Goal: Task Accomplishment & Management: Manage account settings

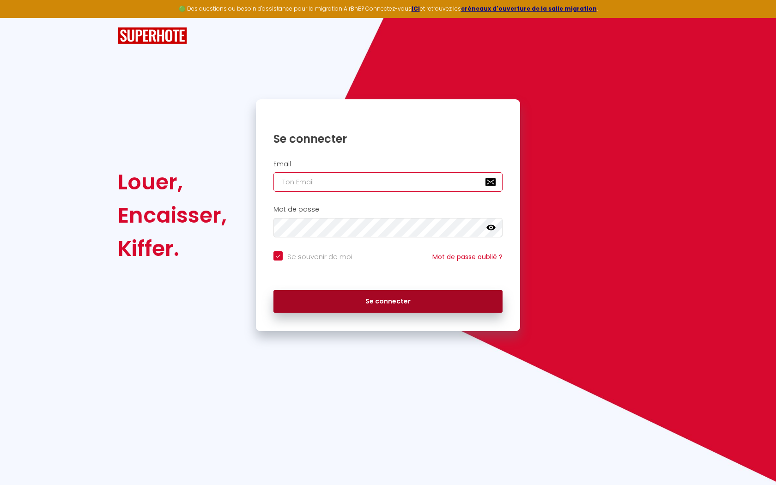
type input "[EMAIL_ADDRESS][DOMAIN_NAME]"
click at [445, 297] on button "Se connecter" at bounding box center [387, 301] width 229 height 23
checkbox input "true"
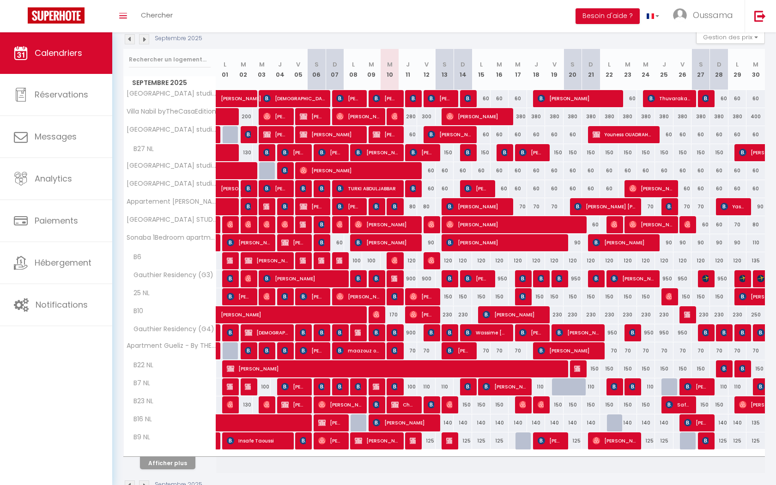
scroll to position [128, 0]
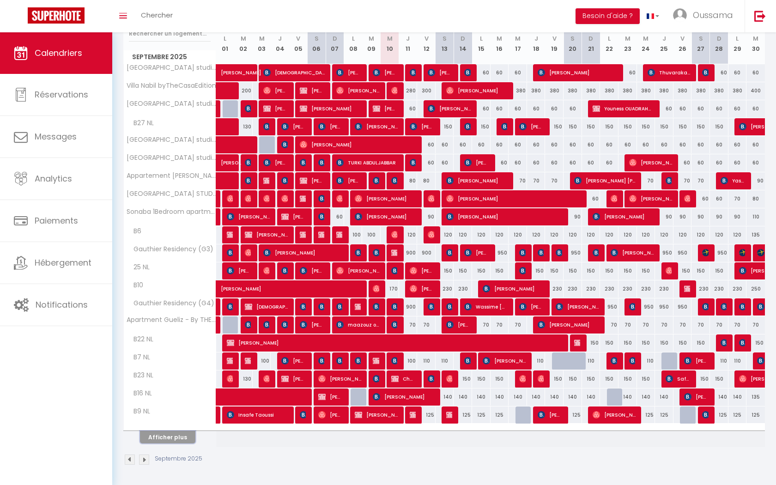
click at [186, 435] on button "Afficher plus" at bounding box center [167, 437] width 55 height 12
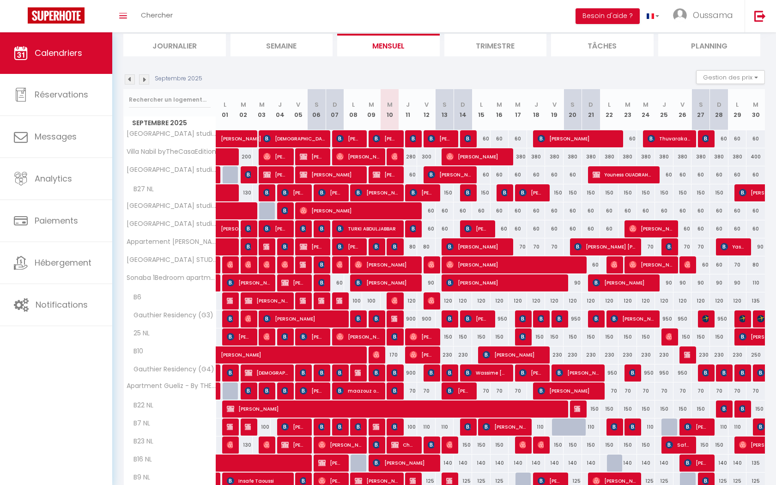
scroll to position [62, 0]
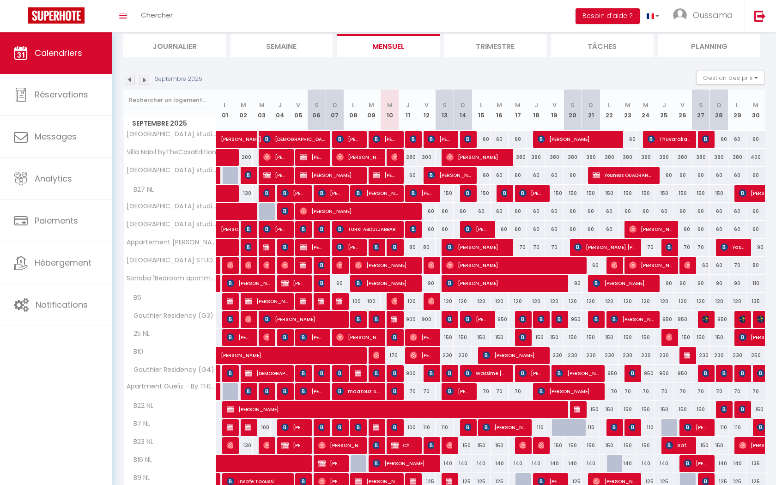
click at [412, 156] on div "280" at bounding box center [408, 157] width 18 height 17
type input "280"
type input "Jeu 11 Septembre 2025"
type input "Ven 12 Septembre 2025"
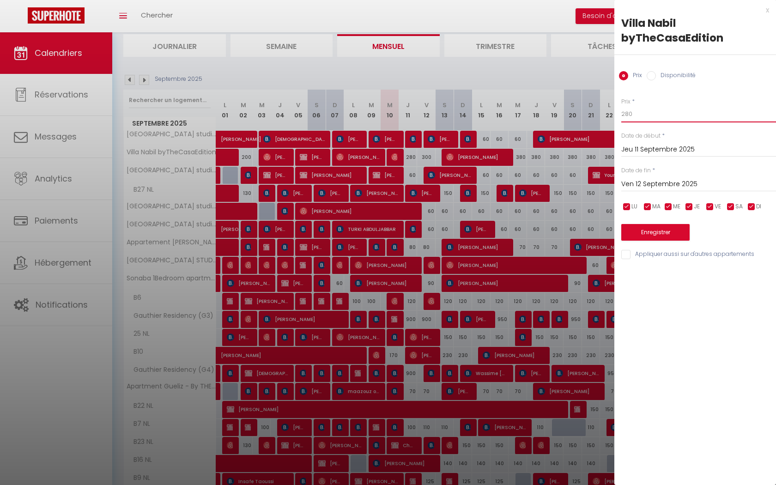
click at [651, 107] on input "280" at bounding box center [698, 114] width 155 height 17
type input "250"
click at [669, 181] on input "Ven 12 Septembre 2025" at bounding box center [698, 184] width 155 height 12
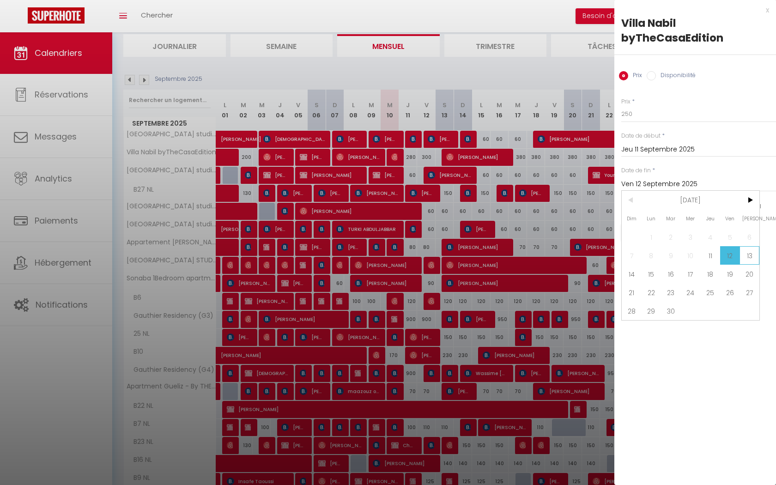
click at [744, 255] on span "13" at bounding box center [749, 255] width 20 height 18
type input "Sam 13 Septembre 2025"
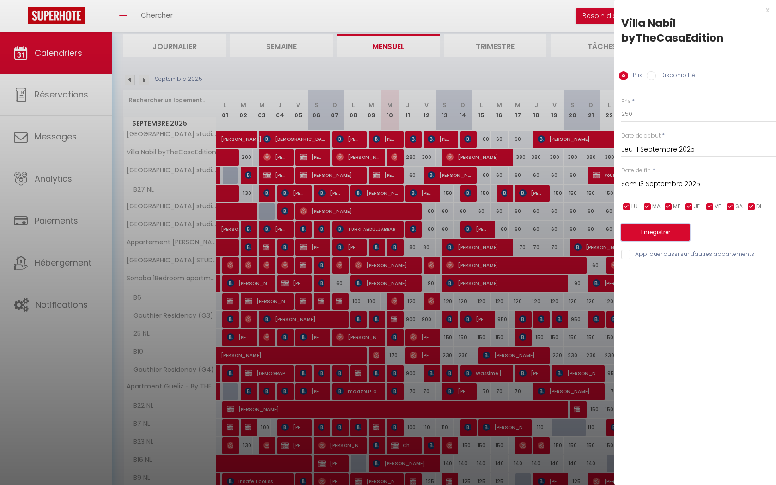
click at [686, 235] on button "Enregistrer" at bounding box center [655, 232] width 68 height 17
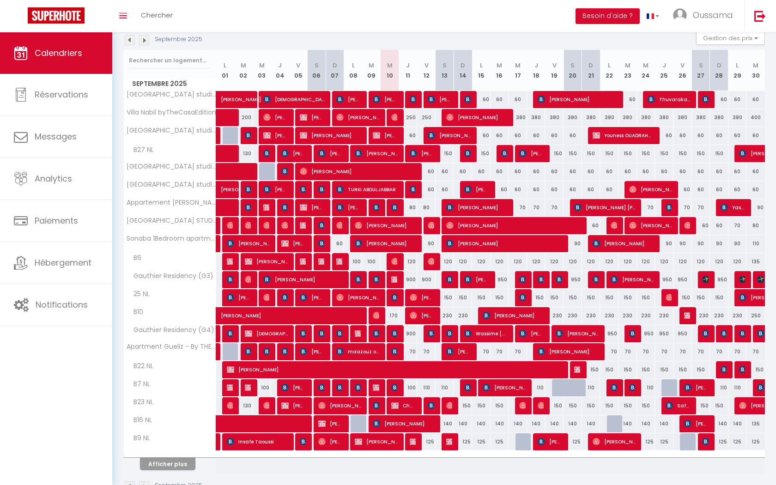
scroll to position [123, 0]
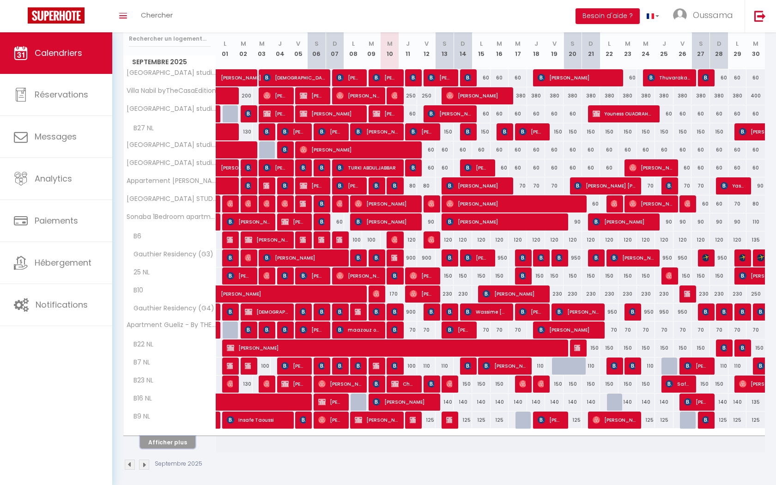
click at [158, 440] on button "Afficher plus" at bounding box center [167, 442] width 55 height 12
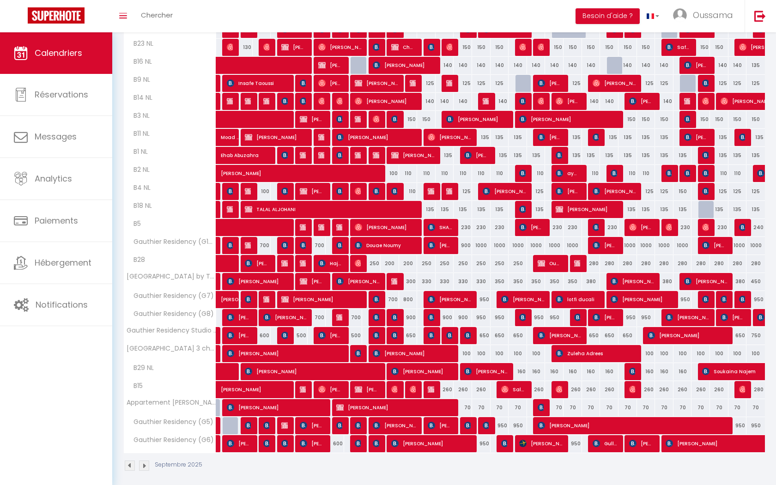
scroll to position [466, 0]
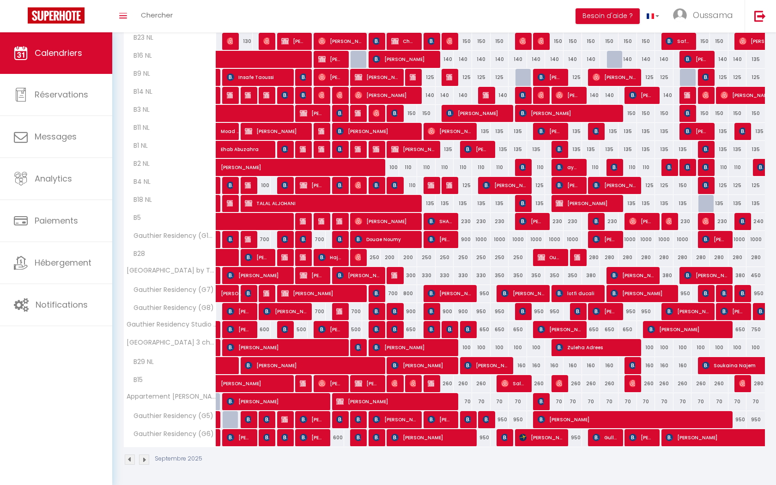
click at [374, 258] on div "250" at bounding box center [371, 257] width 18 height 17
type input "250"
type input "[DATE] Septembre 2025"
type input "Mer 10 Septembre 2025"
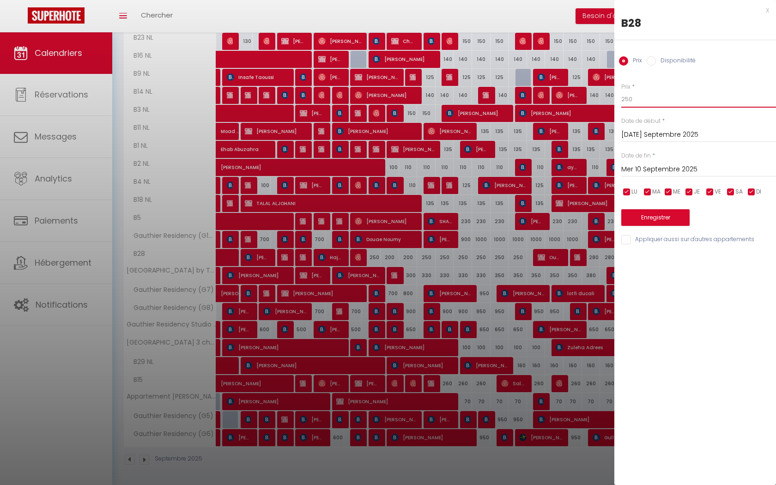
click at [642, 102] on input "250" at bounding box center [698, 99] width 155 height 17
type input "180"
click at [671, 218] on button "Enregistrer" at bounding box center [655, 217] width 68 height 17
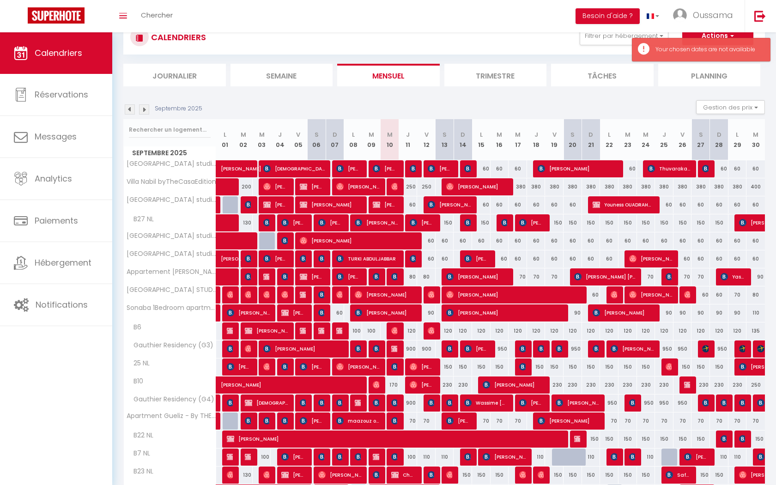
scroll to position [128, 0]
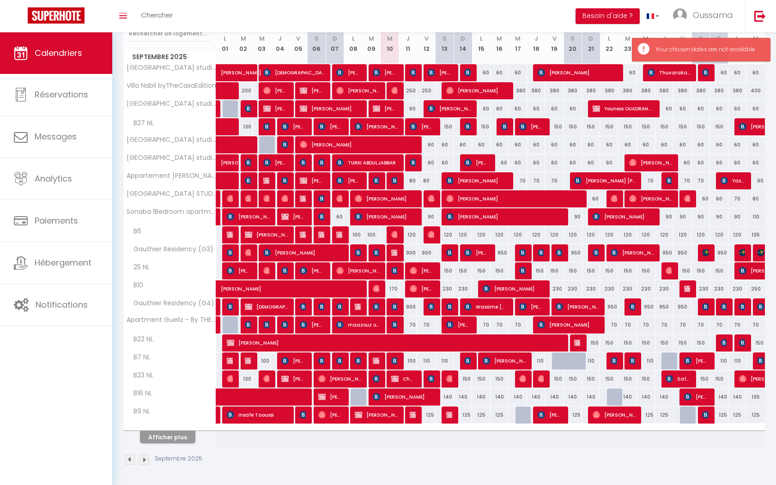
click at [194, 438] on div "Afficher plus" at bounding box center [167, 436] width 97 height 13
click at [185, 436] on button "Afficher plus" at bounding box center [167, 437] width 55 height 12
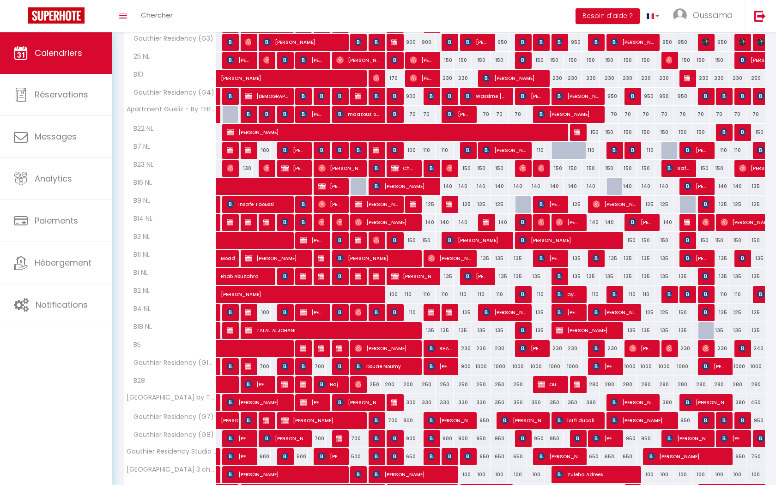
scroll to position [339, 0]
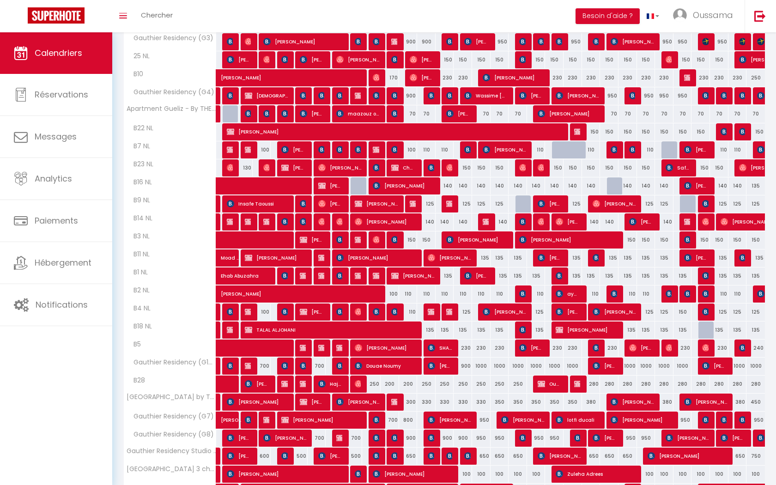
click at [375, 381] on div "250" at bounding box center [371, 383] width 18 height 17
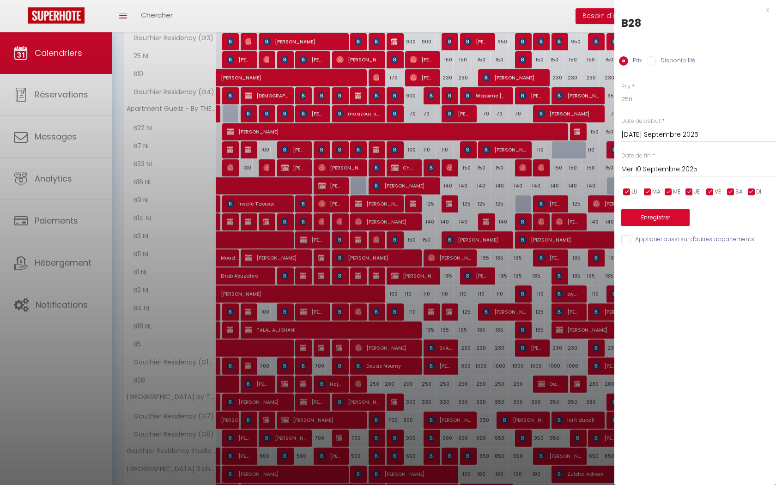
click at [667, 88] on div "Prix * 250" at bounding box center [698, 95] width 155 height 25
click at [666, 93] on input "250" at bounding box center [698, 99] width 155 height 17
type input "200"
click at [670, 218] on button "Enregistrer" at bounding box center [655, 217] width 68 height 17
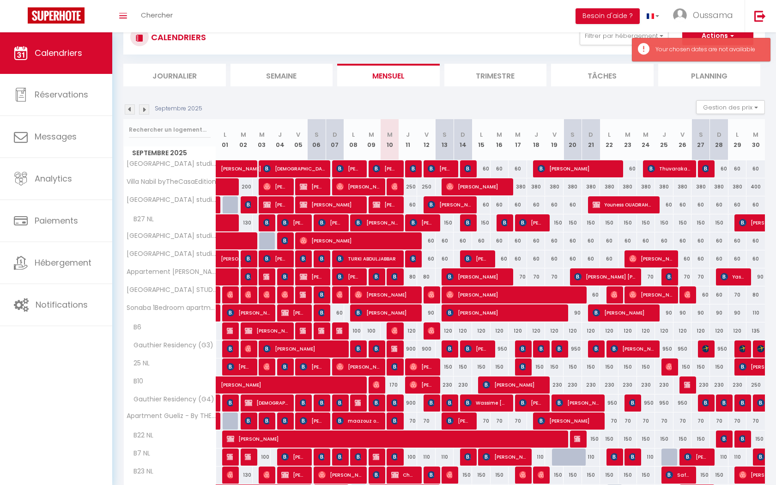
scroll to position [128, 0]
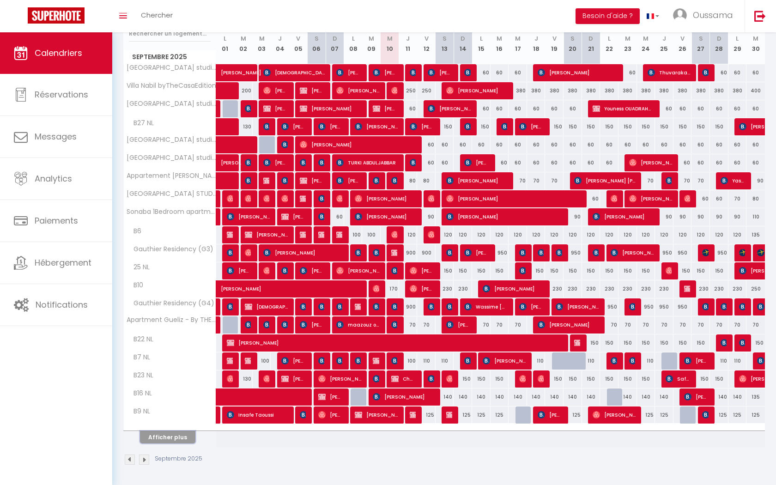
click at [189, 439] on button "Afficher plus" at bounding box center [167, 437] width 55 height 12
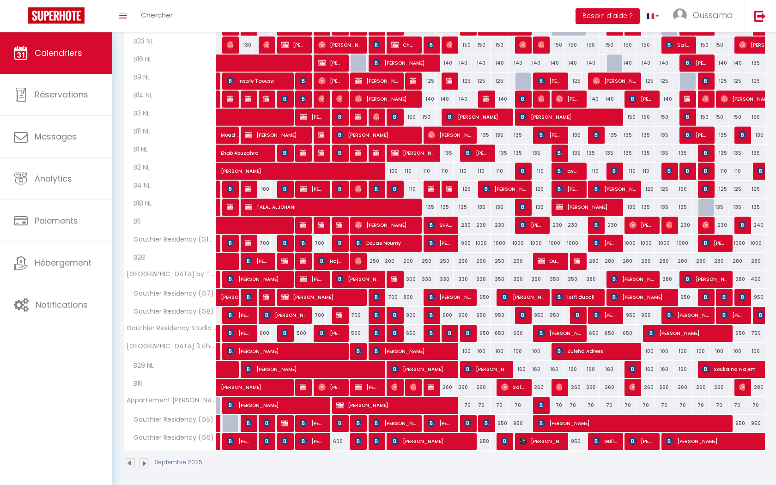
scroll to position [466, 0]
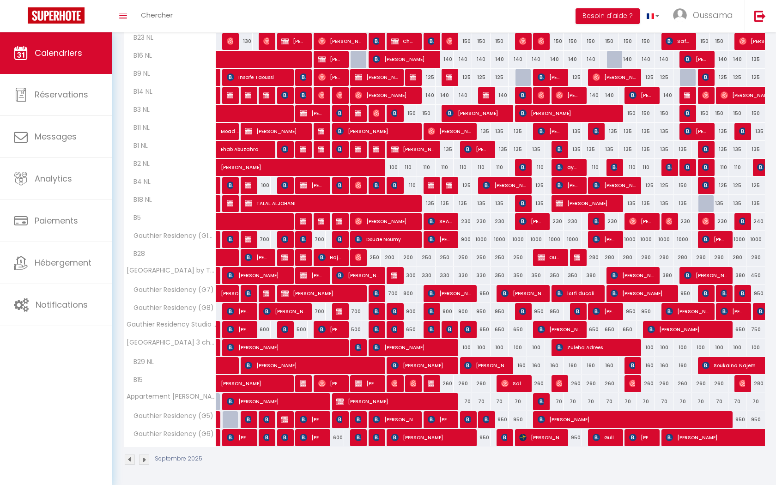
click at [426, 255] on div "250" at bounding box center [426, 257] width 18 height 17
type input "250"
type input "Ven 12 Septembre 2025"
type input "Sam 13 Septembre 2025"
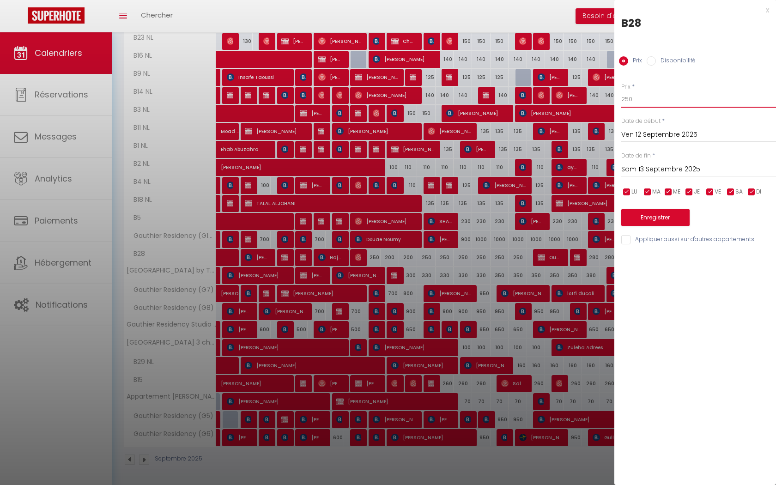
click at [662, 102] on input "250" at bounding box center [698, 99] width 155 height 17
type input "220"
click at [684, 169] on input "Sam 13 Septembre 2025" at bounding box center [698, 169] width 155 height 12
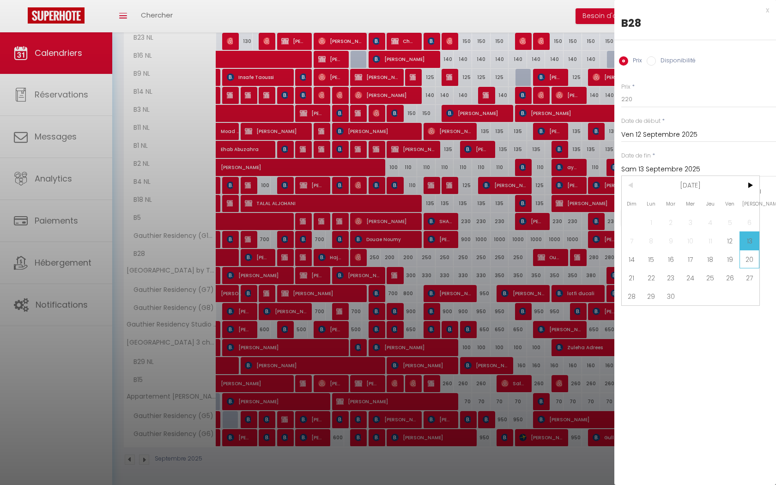
click at [745, 261] on span "20" at bounding box center [749, 259] width 20 height 18
type input "Sam 20 Septembre 2025"
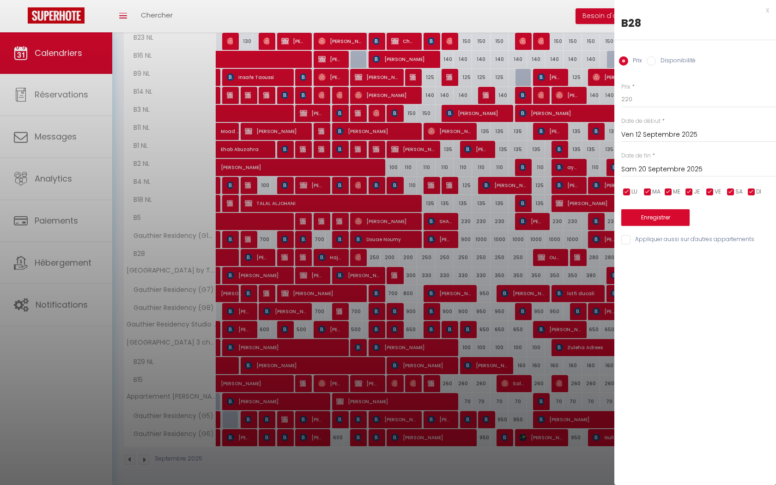
click at [676, 229] on div "Prix * 220 Statut * Disponible Indisponible Date de début * Ven 12 Septembre 20…" at bounding box center [695, 158] width 162 height 175
click at [675, 223] on button "Enregistrer" at bounding box center [655, 217] width 68 height 17
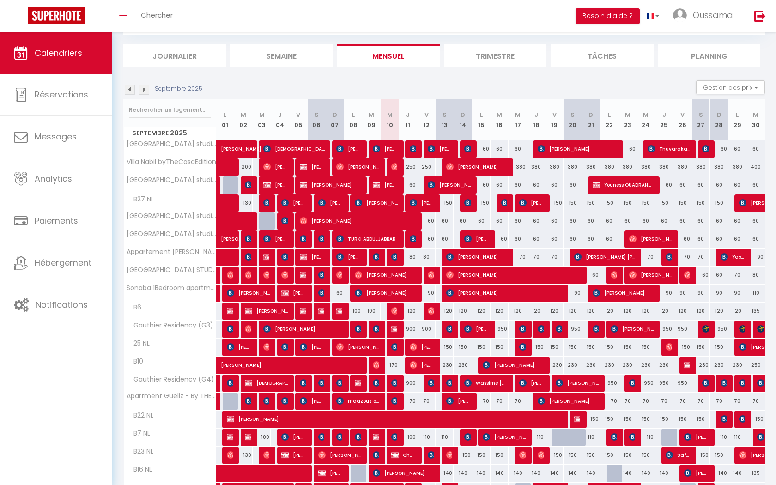
scroll to position [49, 0]
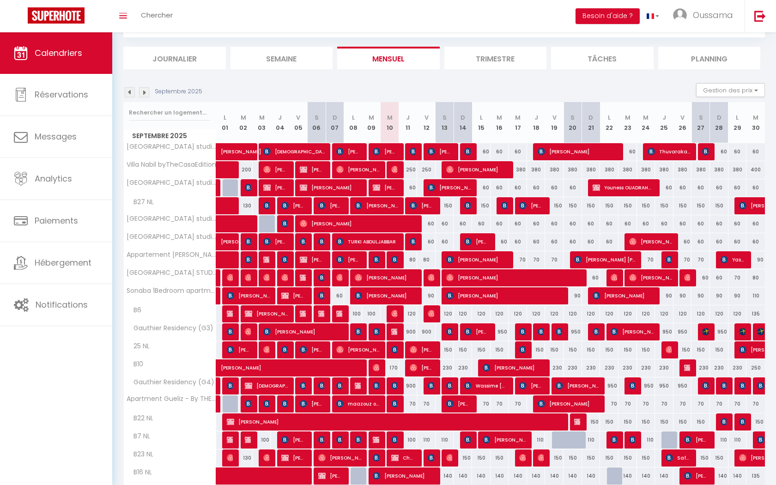
click at [518, 169] on div "380" at bounding box center [517, 169] width 18 height 17
type input "380"
type input "Mer 17 Septembre 2025"
type input "Jeu 18 Septembre 2025"
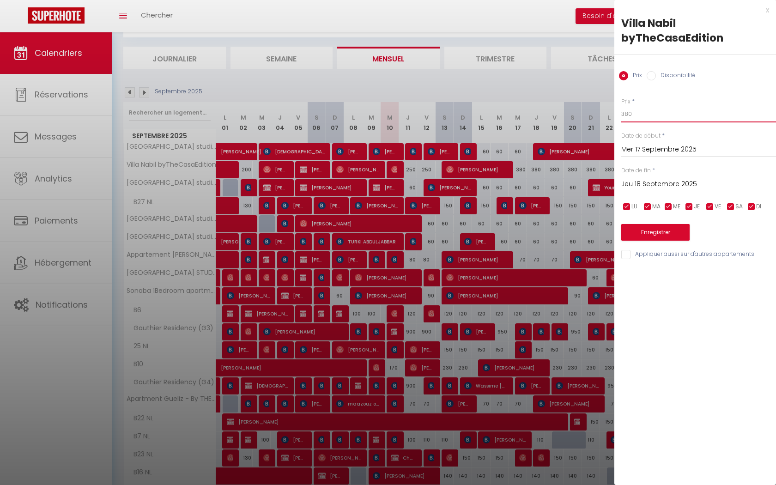
click at [673, 110] on input "380" at bounding box center [698, 114] width 155 height 17
type input "350"
click at [695, 187] on input "Jeu 18 Septembre 2025" at bounding box center [698, 184] width 155 height 12
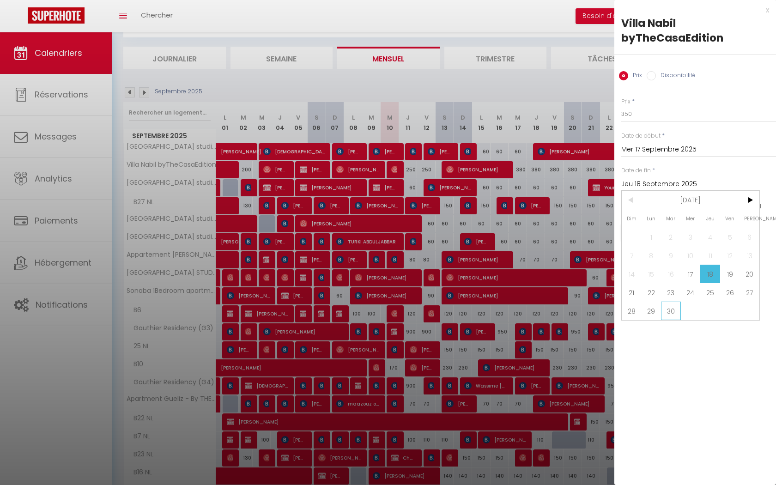
click at [661, 305] on span "30" at bounding box center [671, 310] width 20 height 18
type input "[DATE] Septembre 2025"
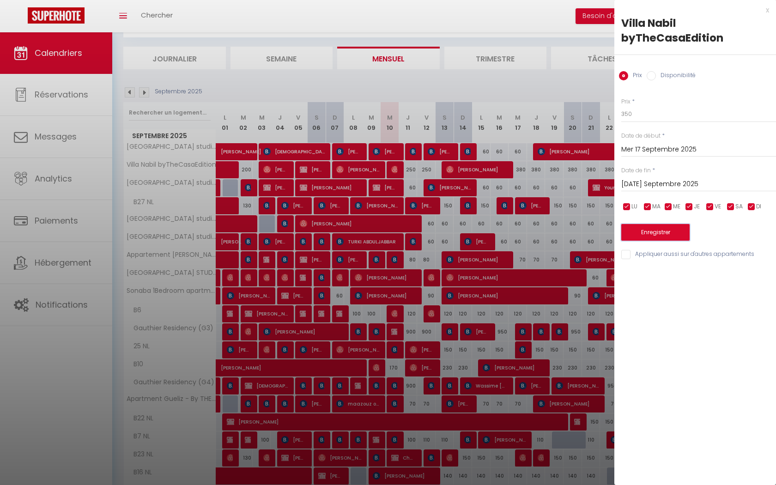
click at [644, 232] on button "Enregistrer" at bounding box center [655, 232] width 68 height 17
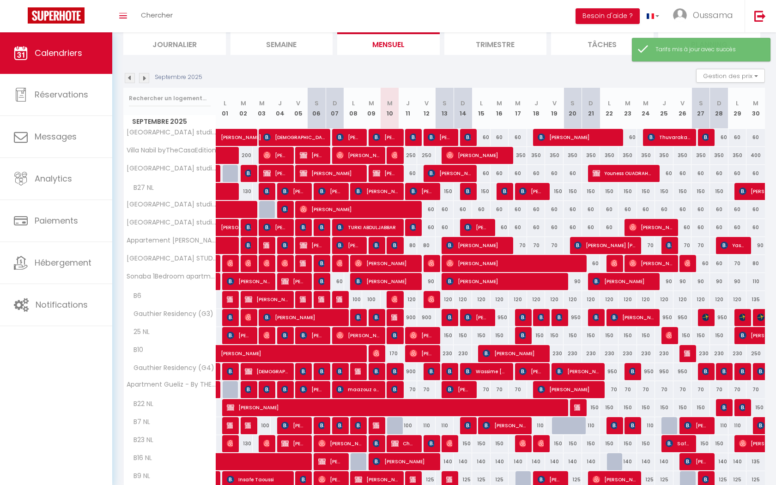
scroll to position [65, 0]
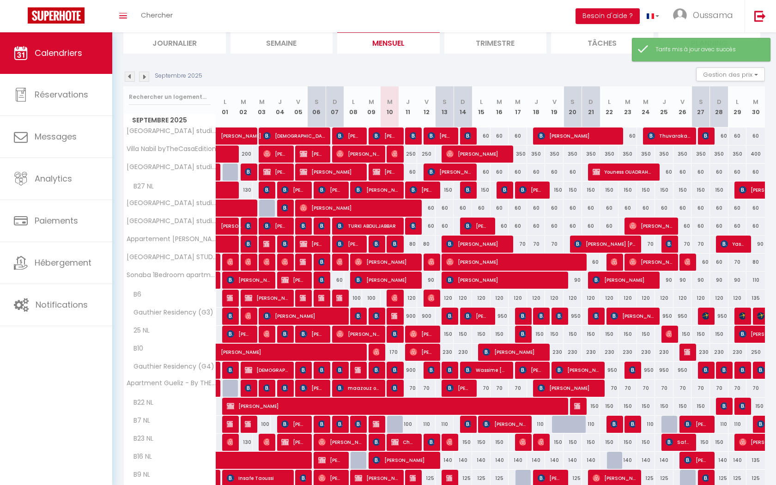
click at [756, 153] on div "400" at bounding box center [755, 153] width 18 height 17
type input "400"
type input "[DATE] Septembre 2025"
type input "Mer 01 Octobre 2025"
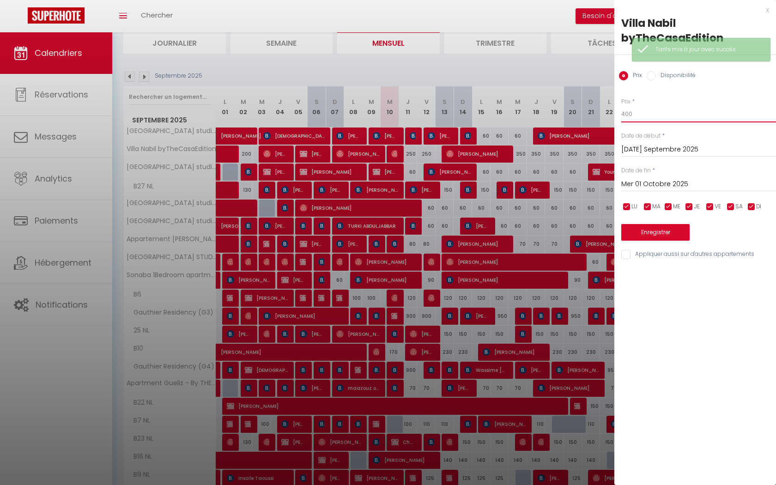
click at [654, 119] on input "400" at bounding box center [698, 114] width 155 height 17
type input "350"
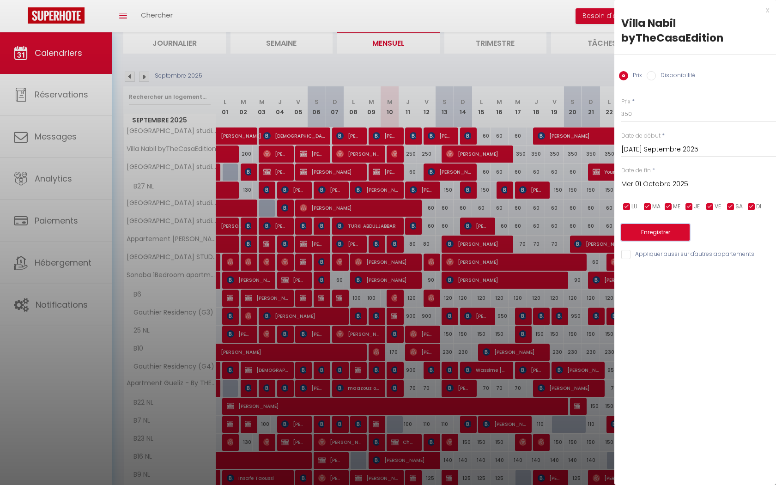
click at [666, 229] on button "Enregistrer" at bounding box center [655, 232] width 68 height 17
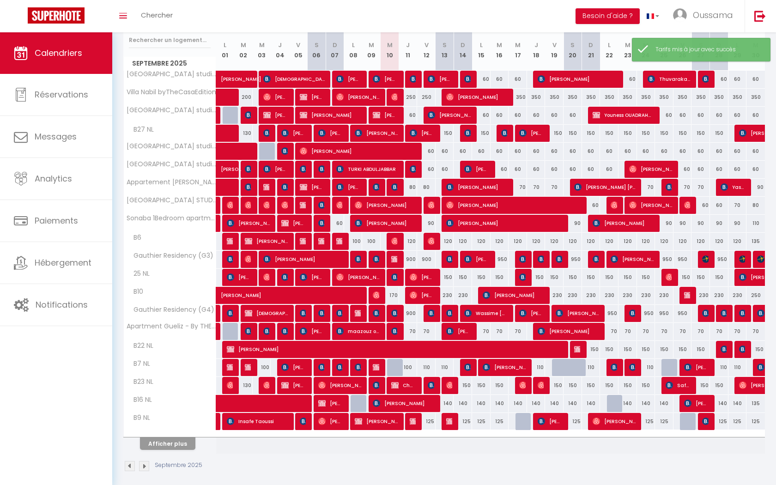
scroll to position [128, 0]
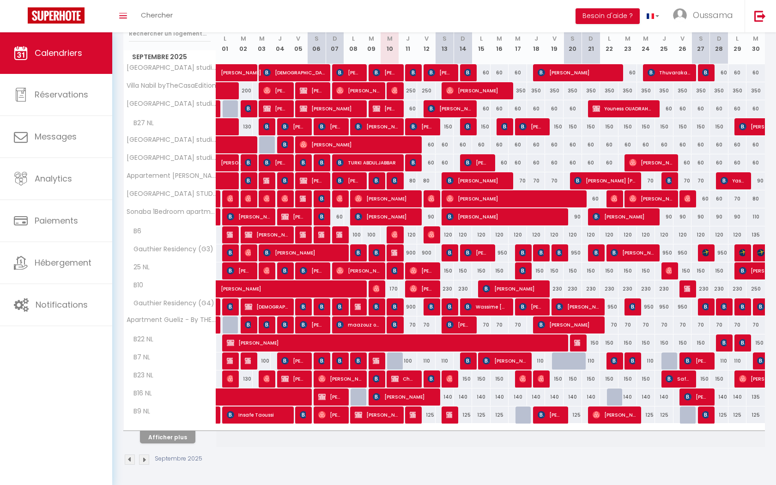
click at [193, 428] on div at bounding box center [170, 427] width 92 height 6
click at [187, 433] on button "Afficher plus" at bounding box center [167, 437] width 55 height 12
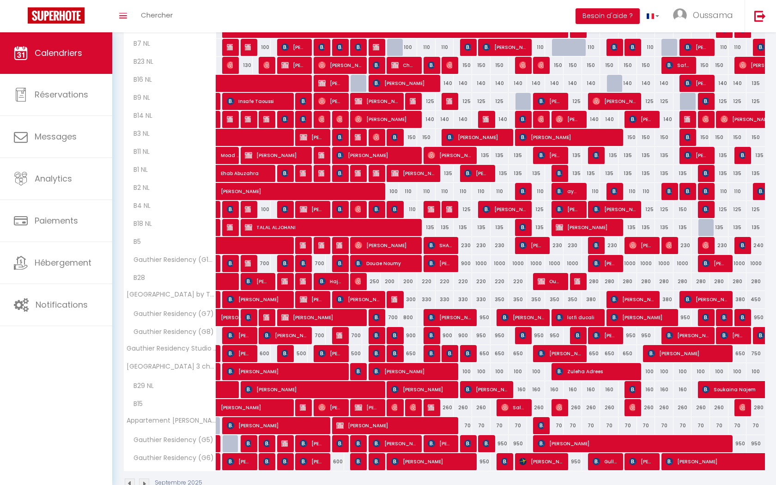
scroll to position [450, 0]
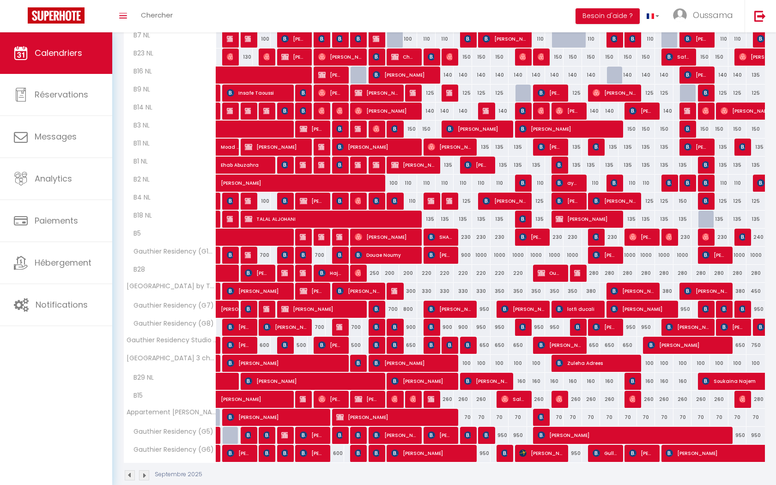
click at [384, 270] on div "200" at bounding box center [389, 273] width 18 height 17
type input "200"
type input "Mer 10 Septembre 2025"
type input "Jeu 11 Septembre 2025"
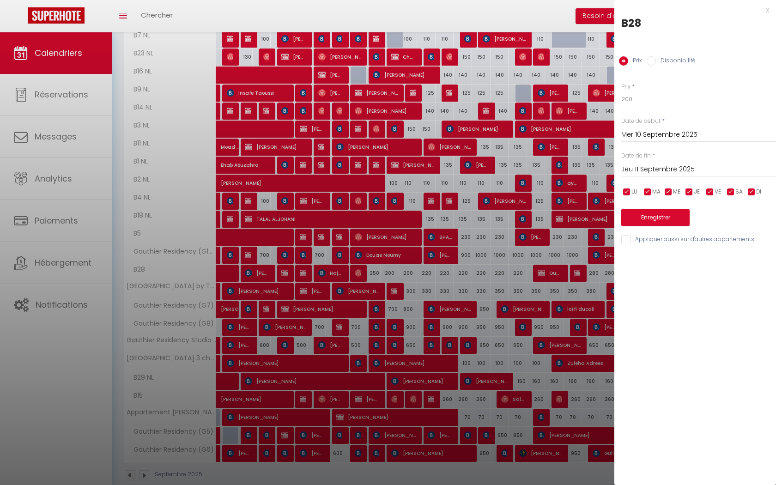
click at [642, 136] on input "Mer 10 Septembre 2025" at bounding box center [698, 135] width 155 height 12
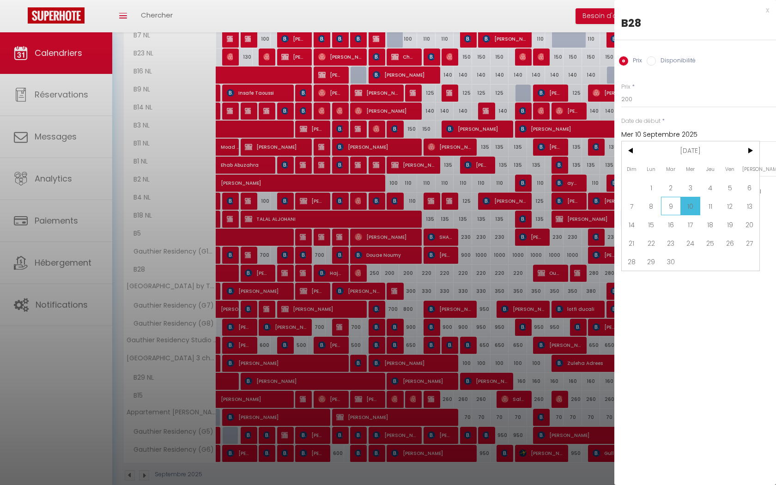
click at [673, 199] on span "9" at bounding box center [671, 206] width 20 height 18
type input "[DATE] Septembre 2025"
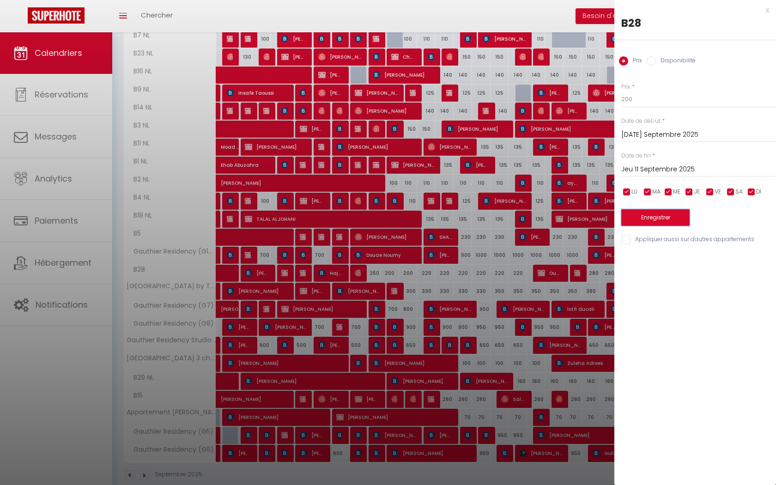
click at [669, 220] on button "Enregistrer" at bounding box center [655, 217] width 68 height 17
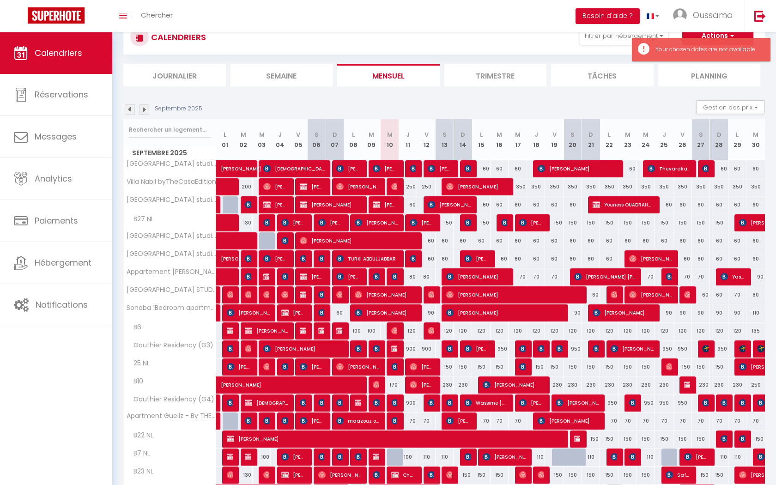
scroll to position [128, 0]
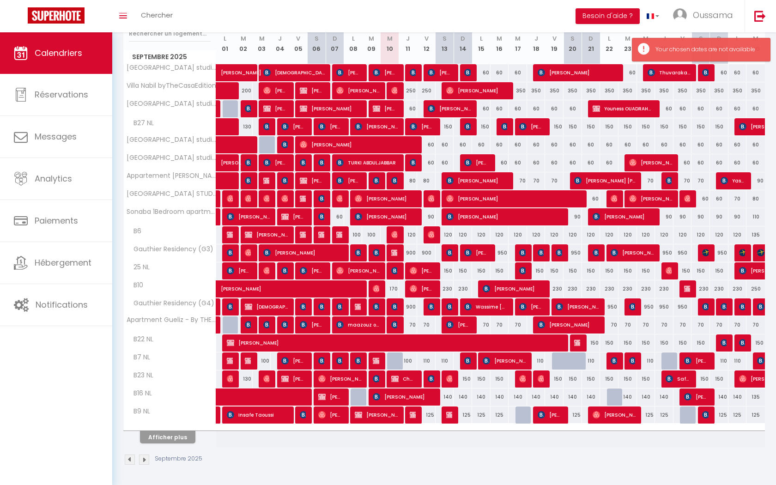
click at [198, 435] on div "Afficher plus" at bounding box center [167, 436] width 97 height 13
click at [186, 436] on button "Afficher plus" at bounding box center [167, 437] width 55 height 12
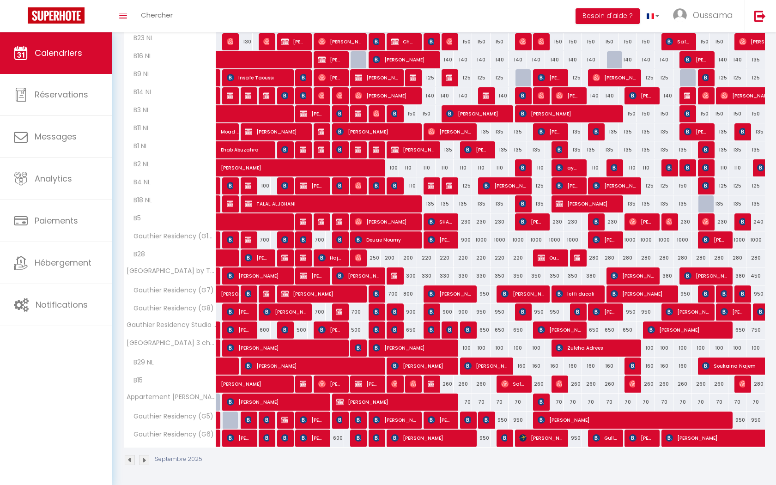
scroll to position [466, 0]
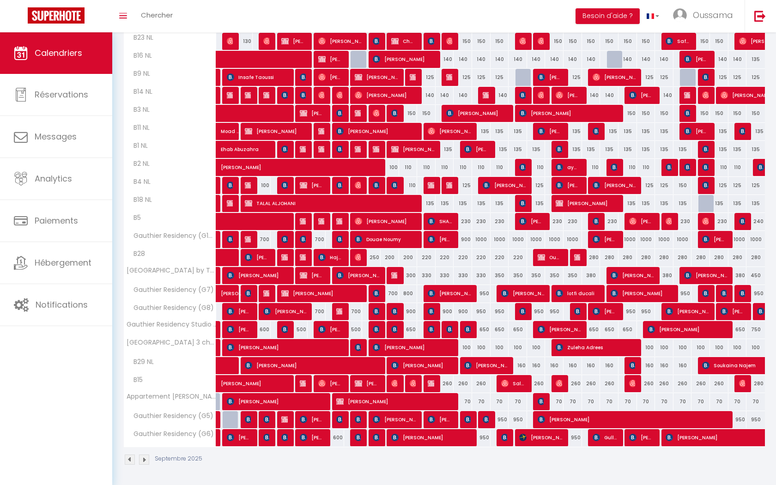
click at [376, 257] on div "250" at bounding box center [371, 257] width 18 height 17
type input "250"
type input "Mer 10 Septembre 2025"
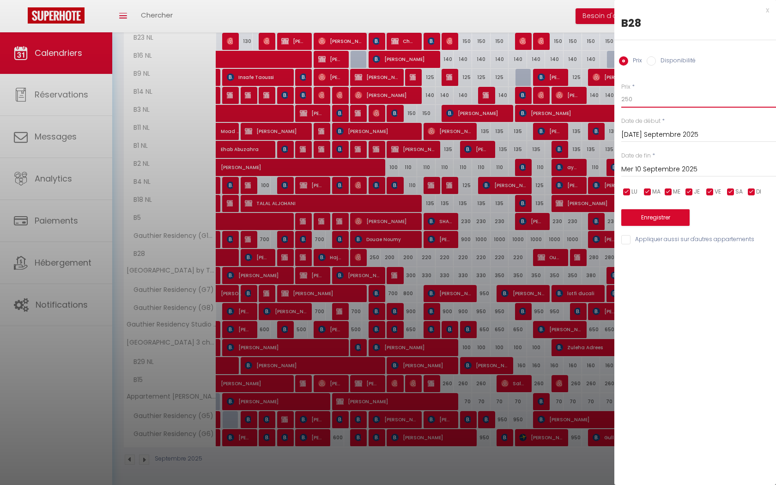
click at [637, 106] on input "250" at bounding box center [698, 99] width 155 height 17
type input "200"
click at [663, 169] on input "Mer 10 Septembre 2025" at bounding box center [698, 169] width 155 height 12
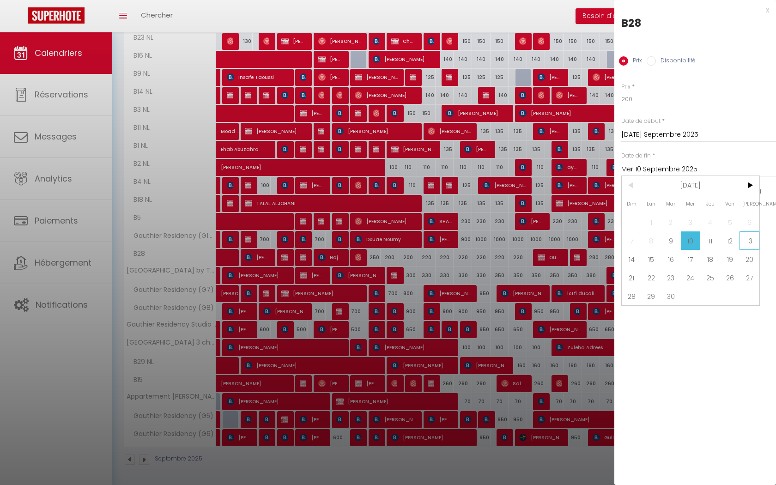
click at [744, 245] on span "13" at bounding box center [749, 240] width 20 height 18
type input "Sam 13 Septembre 2025"
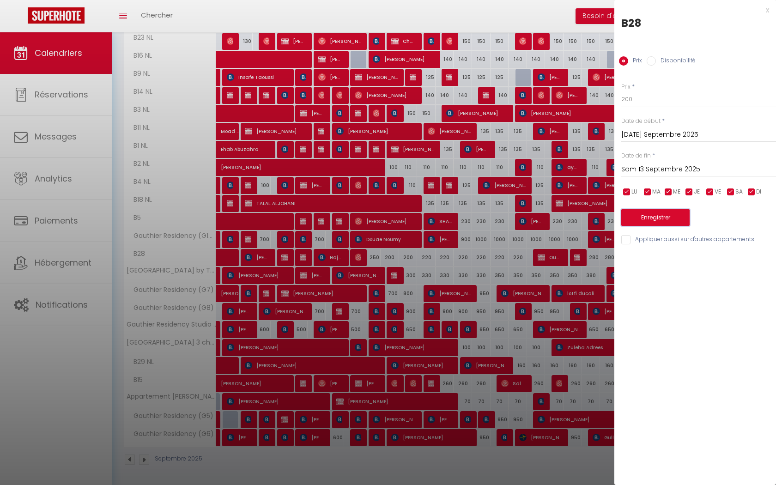
click at [667, 213] on button "Enregistrer" at bounding box center [655, 217] width 68 height 17
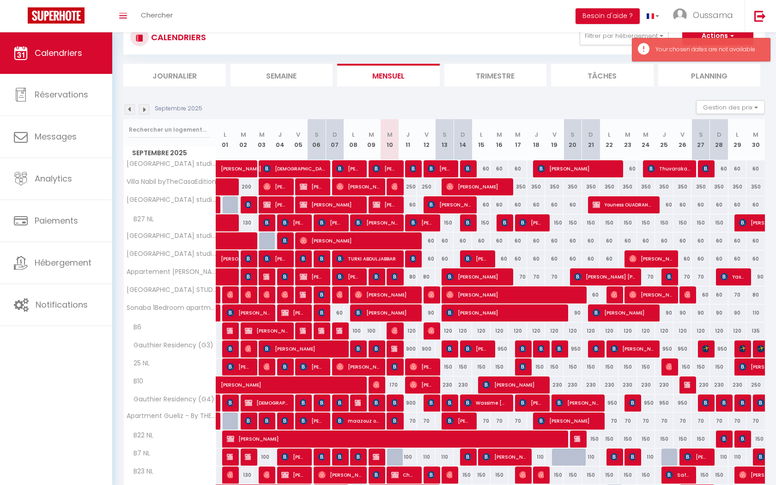
scroll to position [128, 0]
